Goal: Task Accomplishment & Management: Manage account settings

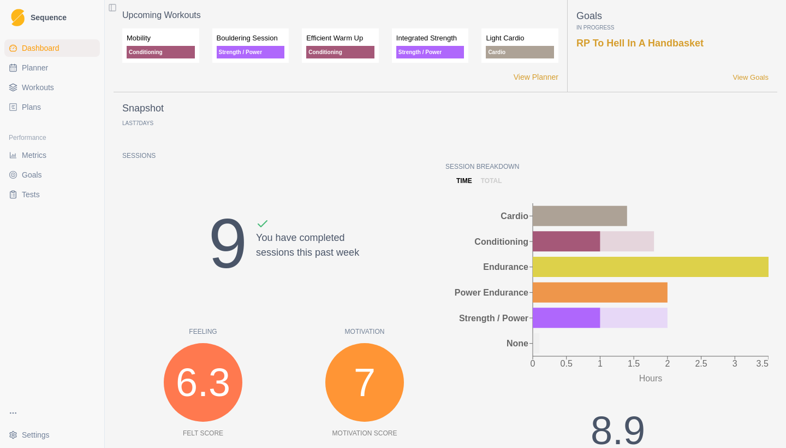
click at [50, 75] on link "Planner" at bounding box center [52, 67] width 96 height 17
select select "month"
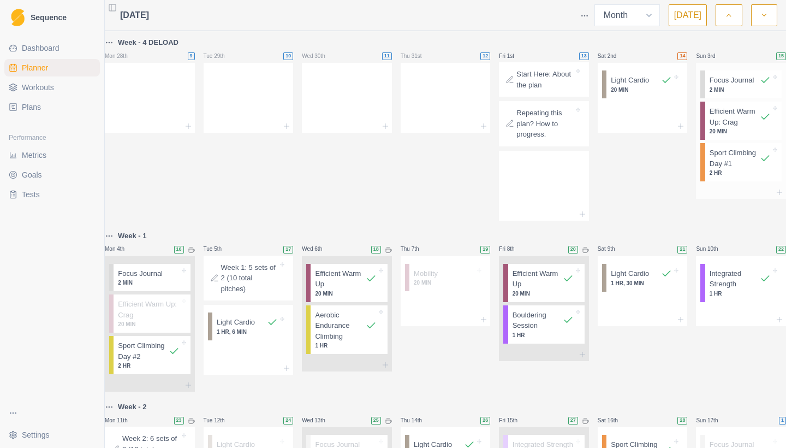
click at [733, 169] on p "Sport Climbing Day #1" at bounding box center [735, 157] width 50 height 21
select select "11"
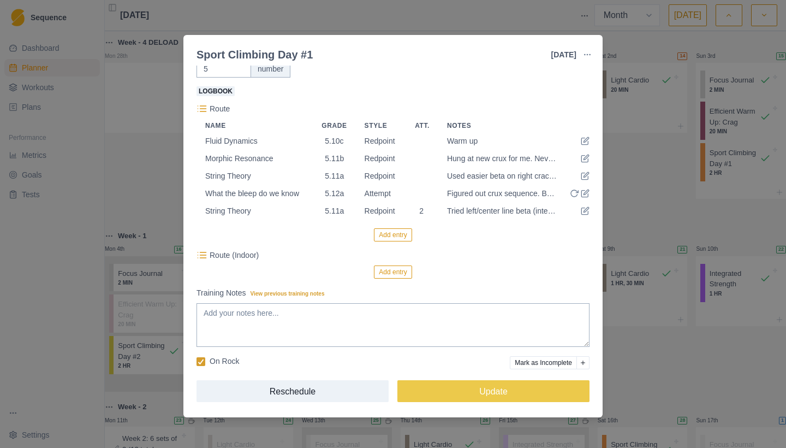
scroll to position [302, 0]
click at [693, 381] on div "Sport Climbing Day #1 [DATE] Link To Goal View Workout Metrics Edit Original Wo…" at bounding box center [393, 224] width 786 height 448
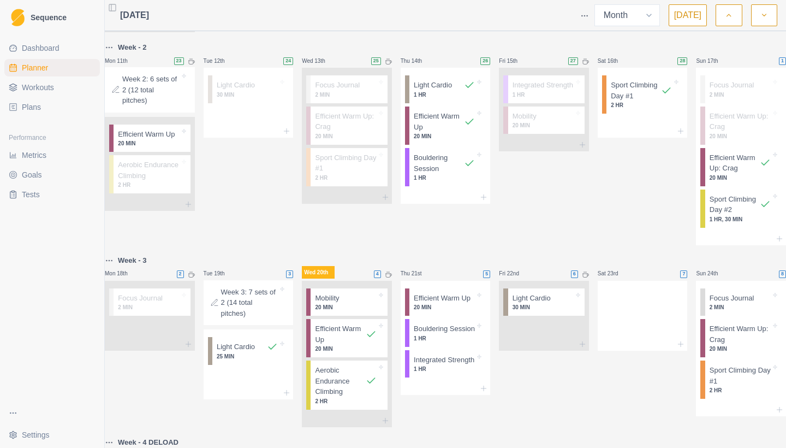
scroll to position [360, 0]
click at [732, 215] on p "Sport Climbing Day #2" at bounding box center [735, 203] width 50 height 21
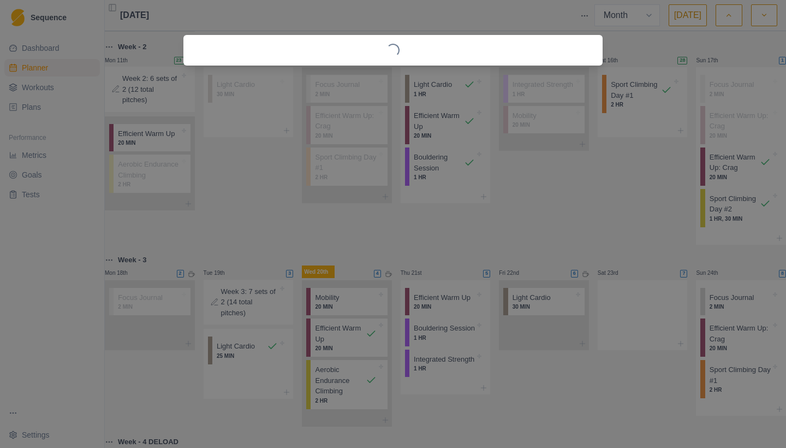
select select "10"
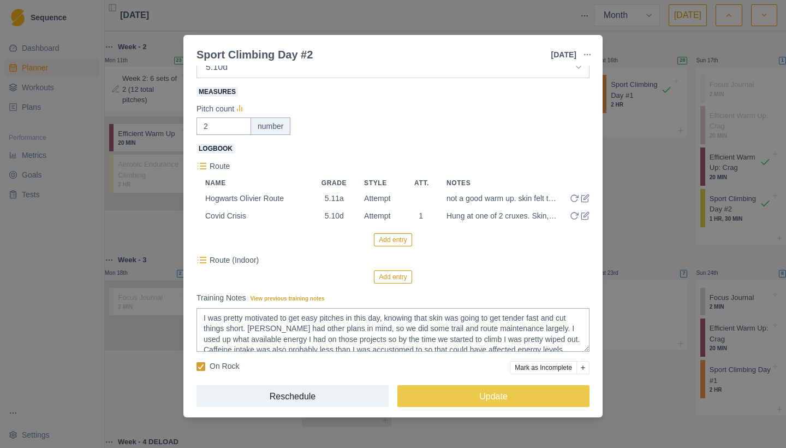
scroll to position [241, 0]
click at [633, 233] on div "Sport Climbing Day #2 [DATE] Link To Goal View Workout Metrics Edit Original Wo…" at bounding box center [393, 224] width 786 height 448
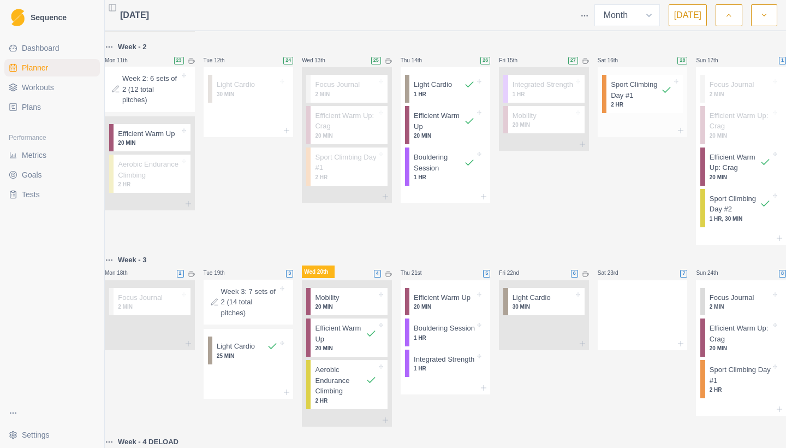
click at [644, 109] on p "2 HR" at bounding box center [641, 104] width 61 height 8
select select "8"
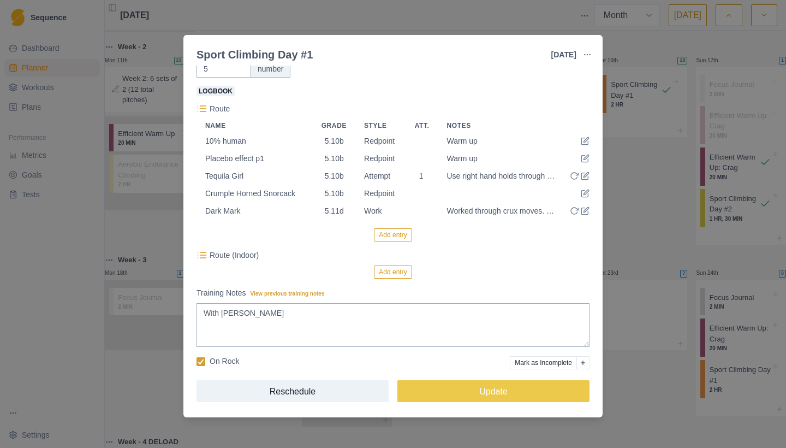
scroll to position [302, 0]
click at [297, 21] on div "Sport Climbing Day #1 [DATE] Link To Goal View Workout Metrics Edit Original Wo…" at bounding box center [393, 224] width 786 height 448
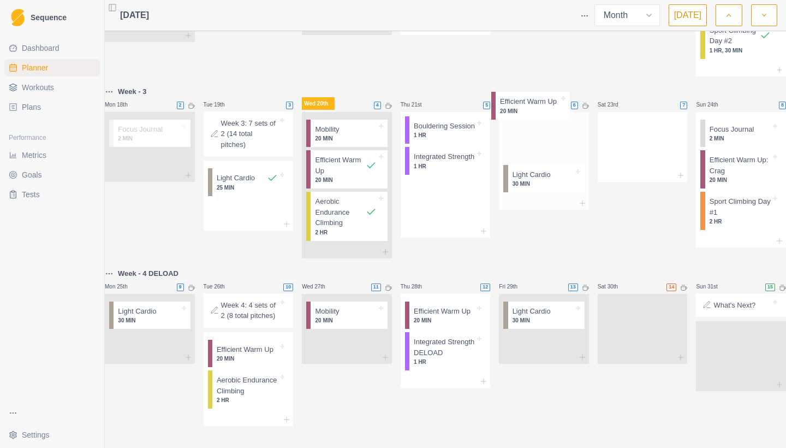
scroll to position [576, 0]
drag, startPoint x: 476, startPoint y: 86, endPoint x: 564, endPoint y: 102, distance: 89.3
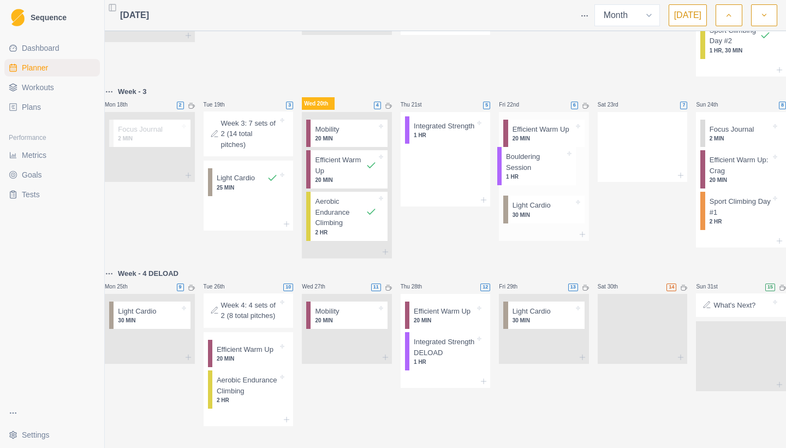
drag, startPoint x: 453, startPoint y: 131, endPoint x: 547, endPoint y: 170, distance: 102.1
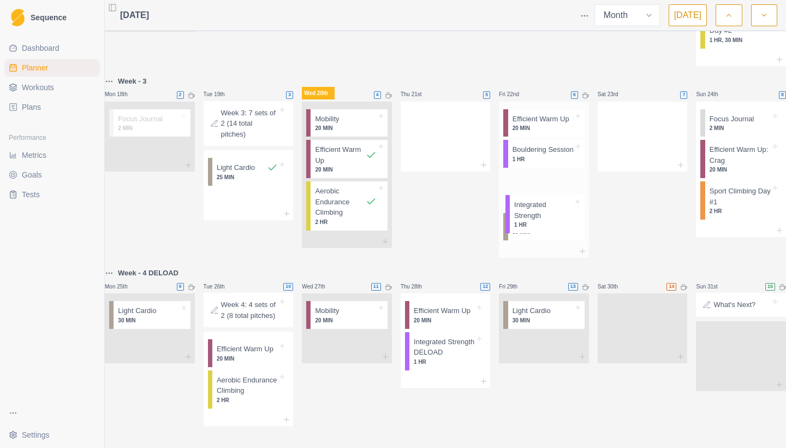
drag, startPoint x: 436, startPoint y: 127, endPoint x: 539, endPoint y: 215, distance: 135.5
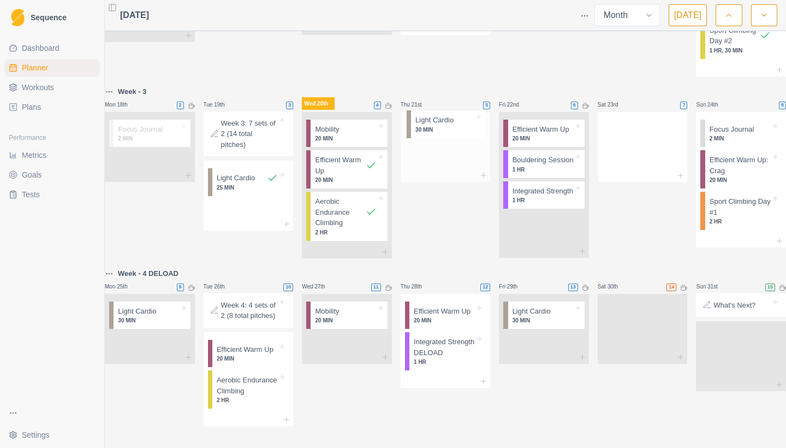
drag, startPoint x: 533, startPoint y: 249, endPoint x: 434, endPoint y: 126, distance: 158.1
click at [734, 300] on p "What's Next?" at bounding box center [734, 305] width 42 height 11
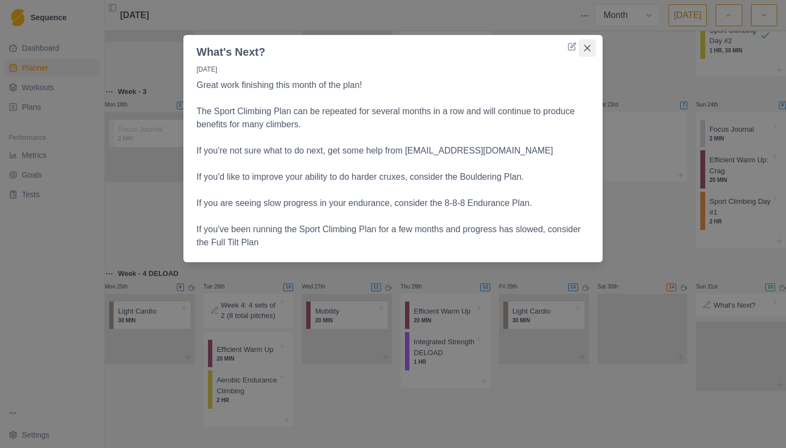
click at [588, 46] on icon "Close" at bounding box center [587, 48] width 7 height 7
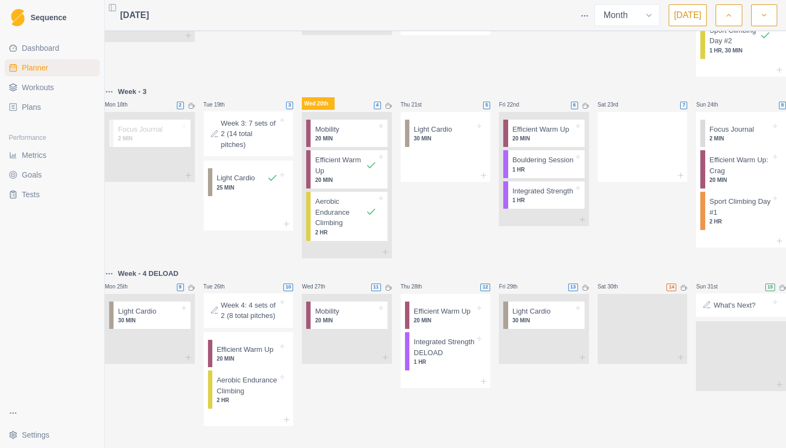
click at [28, 115] on link "Plans" at bounding box center [52, 106] width 96 height 17
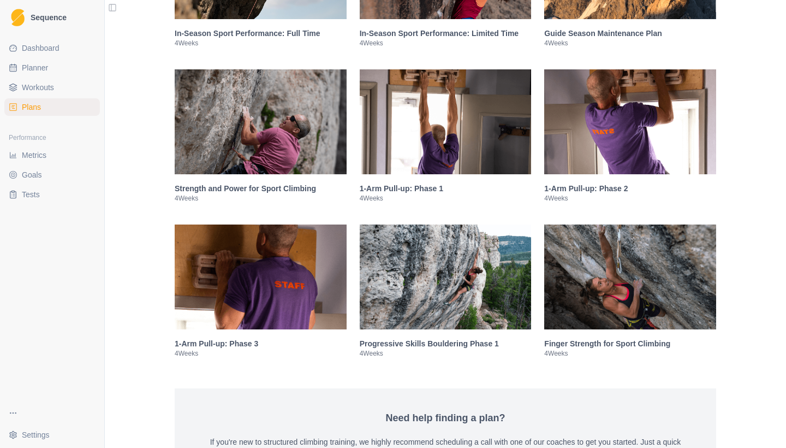
scroll to position [1557, 0]
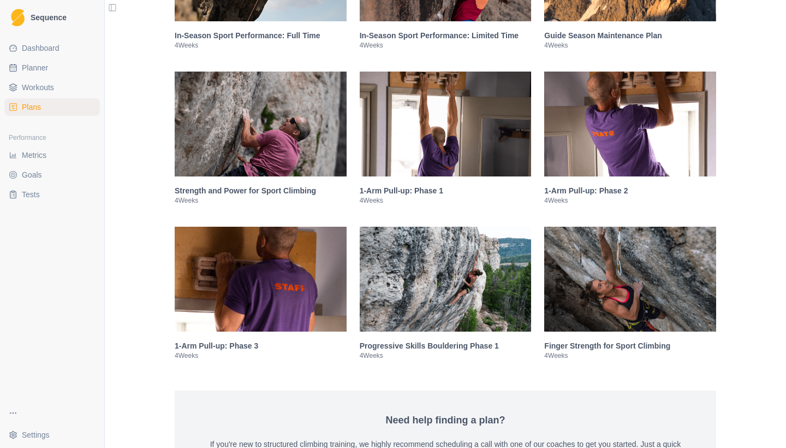
click at [258, 168] on img at bounding box center [261, 124] width 172 height 105
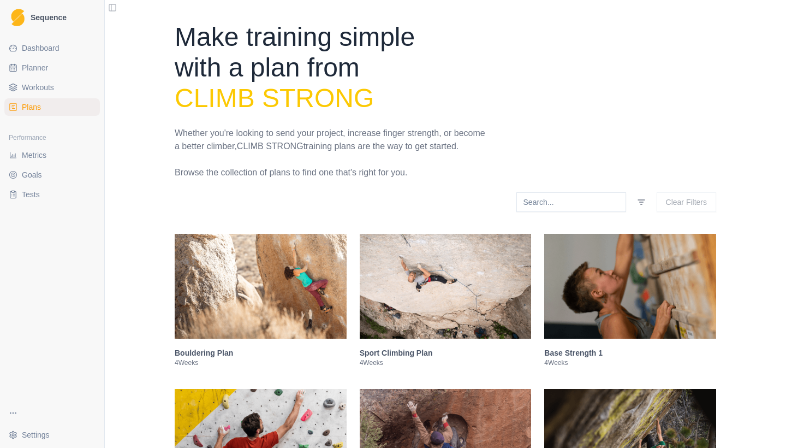
scroll to position [0, 0]
click at [18, 81] on link "Workouts" at bounding box center [52, 87] width 96 height 17
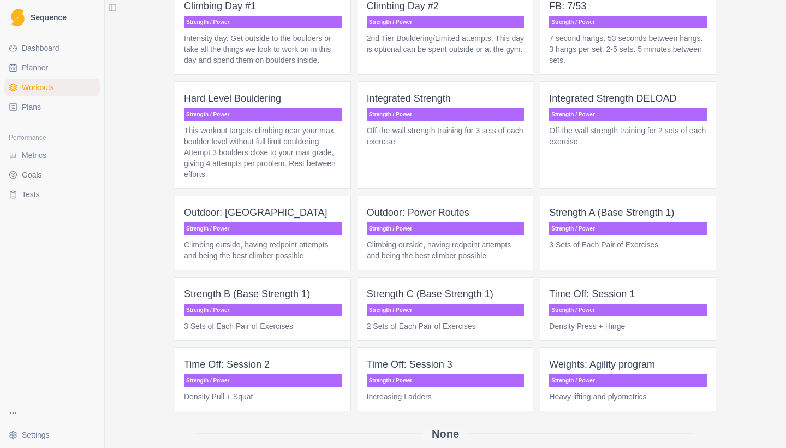
scroll to position [1391, 0]
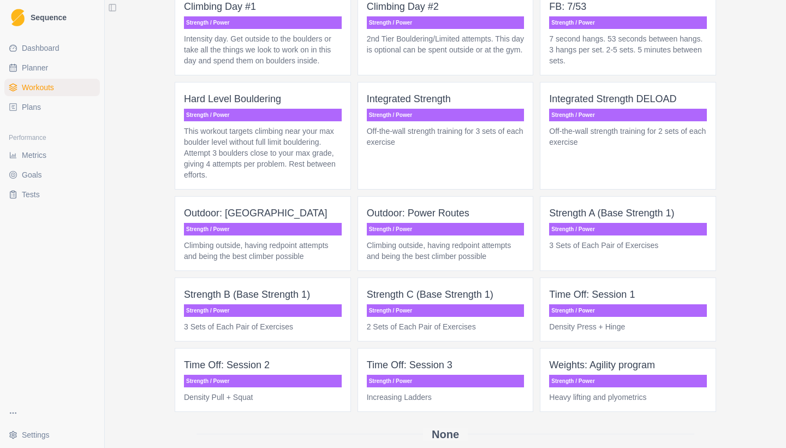
click at [633, 251] on p "3 Sets of Each Pair of Exercises" at bounding box center [628, 245] width 158 height 11
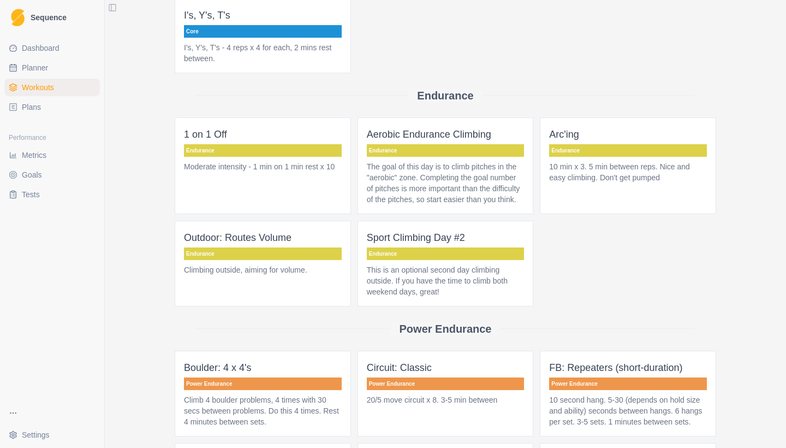
scroll to position [604, 0]
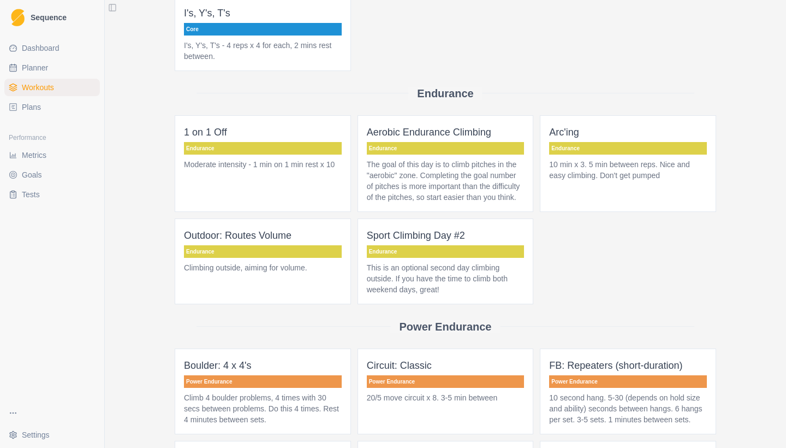
click at [665, 195] on span "Arc'ing Endurance 10 min x 3. 5 min between reps. Nice and easy climbing. Don't…" at bounding box center [628, 163] width 176 height 97
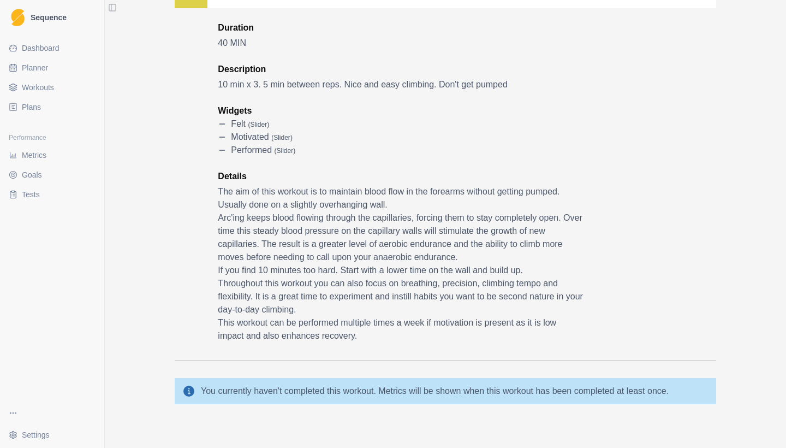
scroll to position [91, 0]
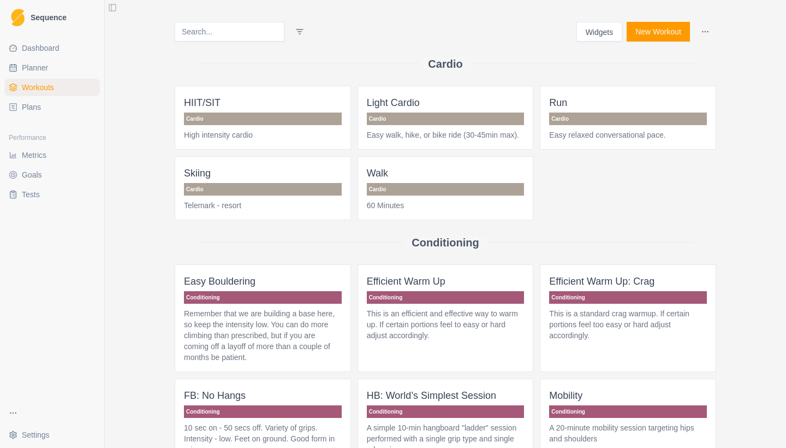
click at [28, 107] on span "Plans" at bounding box center [31, 107] width 19 height 11
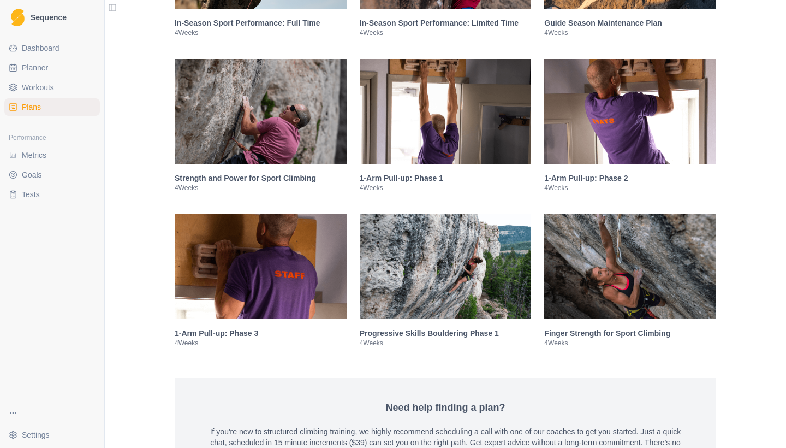
scroll to position [1562, 0]
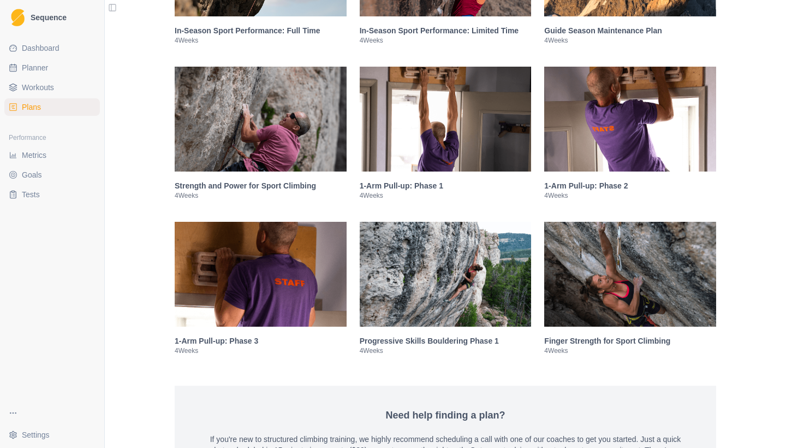
click at [461, 294] on img at bounding box center [446, 274] width 172 height 105
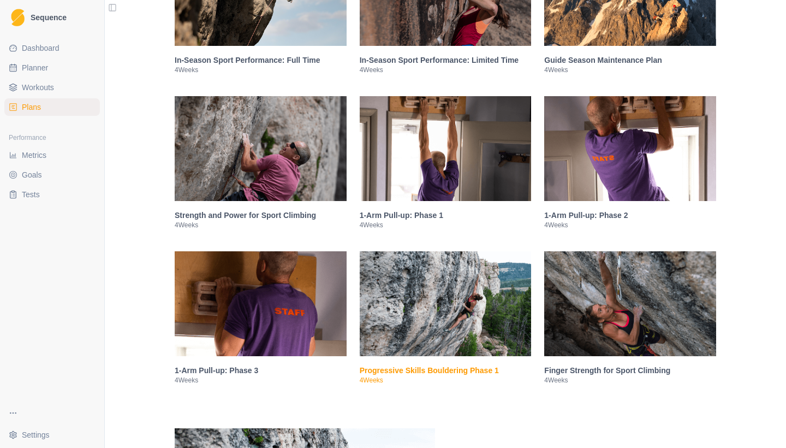
scroll to position [1532, 0]
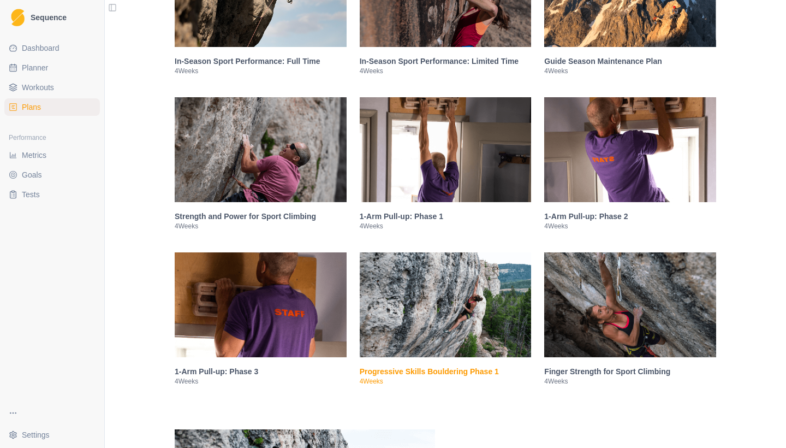
click at [665, 318] on img at bounding box center [630, 304] width 172 height 105
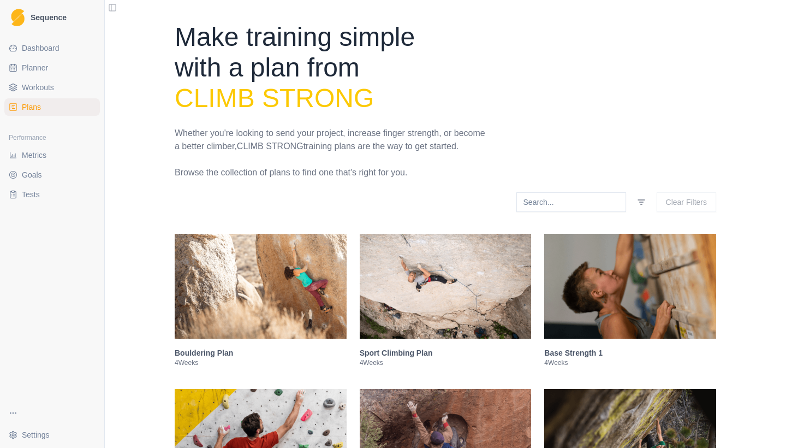
scroll to position [0, 0]
click at [21, 45] on link "Dashboard" at bounding box center [52, 47] width 96 height 17
